Goal: Task Accomplishment & Management: Use online tool/utility

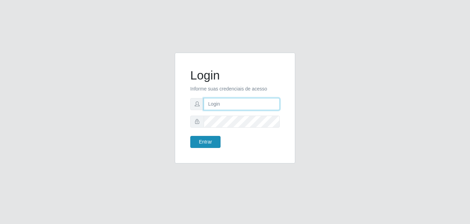
type input "[EMAIL_ADDRESS][DOMAIN_NAME]"
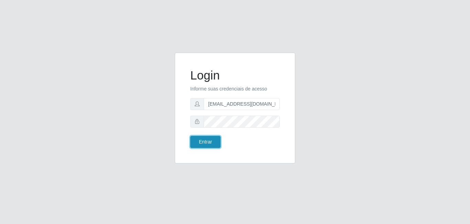
click at [204, 144] on button "Entrar" at bounding box center [205, 142] width 30 height 12
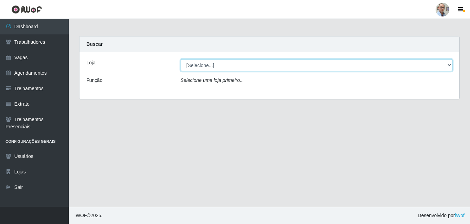
click at [238, 63] on select "[Selecione...] Mar Vermelho - Loja 04" at bounding box center [317, 65] width 272 height 12
select select "251"
click at [181, 59] on select "[Selecione...] Mar Vermelho - Loja 04" at bounding box center [317, 65] width 272 height 12
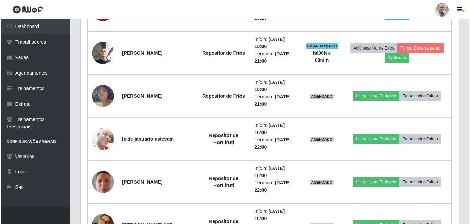
scroll to position [689, 0]
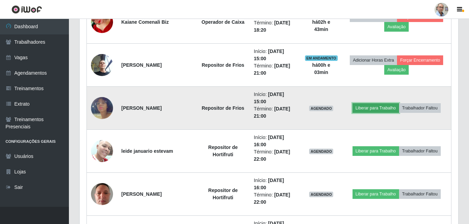
click at [377, 110] on button "Liberar para Trabalho" at bounding box center [375, 108] width 46 height 10
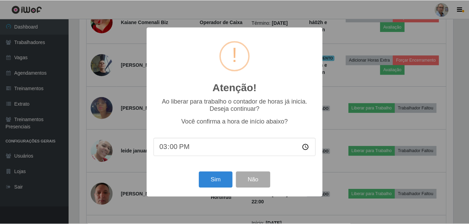
scroll to position [143, 375]
click at [213, 184] on button "Sim" at bounding box center [215, 180] width 33 height 16
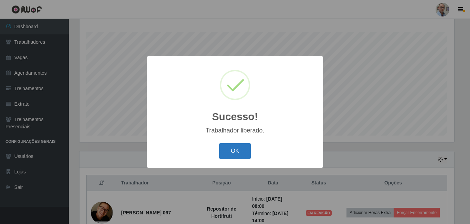
click at [232, 154] on button "OK" at bounding box center [235, 151] width 32 height 16
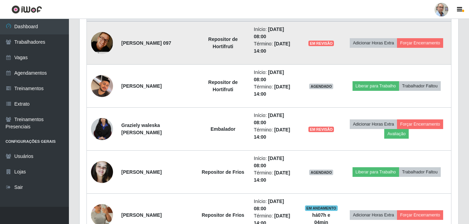
scroll to position [283, 0]
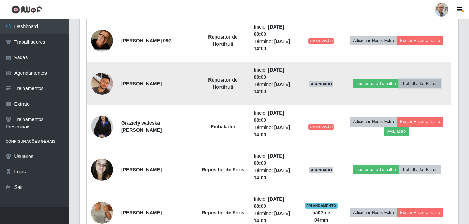
click at [429, 85] on button "Trabalhador Faltou" at bounding box center [420, 84] width 42 height 10
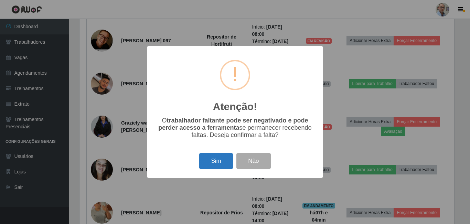
click at [219, 163] on button "Sim" at bounding box center [215, 161] width 33 height 16
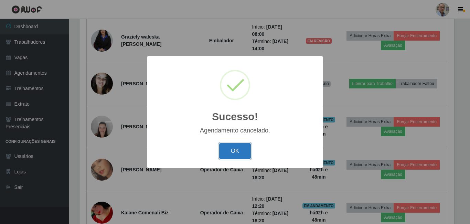
click at [237, 146] on button "OK" at bounding box center [235, 151] width 32 height 16
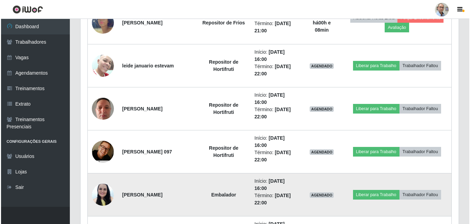
scroll to position [558, 0]
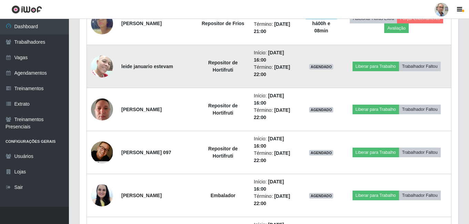
click at [105, 70] on img at bounding box center [102, 66] width 22 height 29
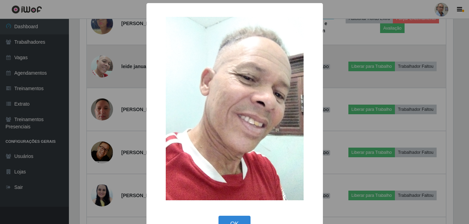
scroll to position [143, 375]
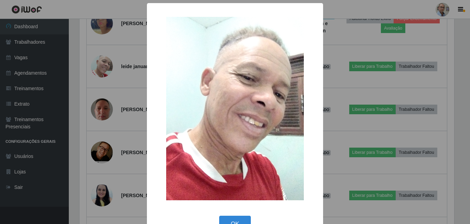
click at [349, 97] on div "× OK Cancel" at bounding box center [235, 112] width 470 height 224
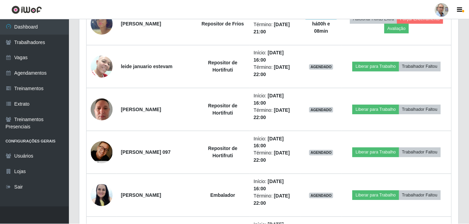
scroll to position [143, 378]
